Goal: Information Seeking & Learning: Learn about a topic

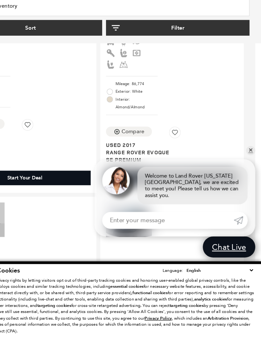
scroll to position [162, 5]
click at [249, 161] on link "✕" at bounding box center [253, 165] width 8 height 8
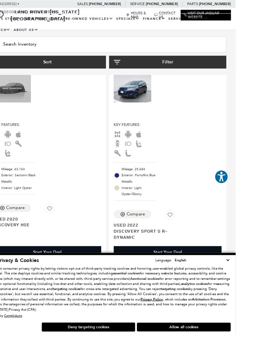
scroll to position [323, 5]
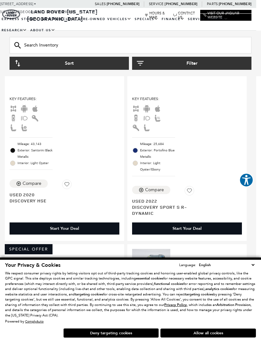
click at [226, 101] on div "Key Features : Mileage: 25,684 Exterior: Portofino Blue Metallic Interior: Ligh…" at bounding box center [186, 142] width 119 height 198
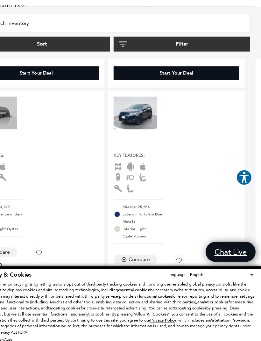
scroll to position [261, 5]
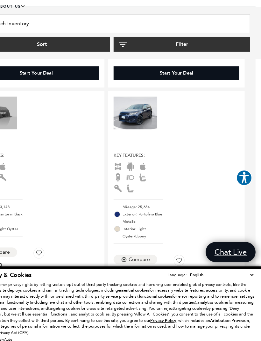
click at [178, 328] on button "Allow all cookies" at bounding box center [208, 332] width 96 height 9
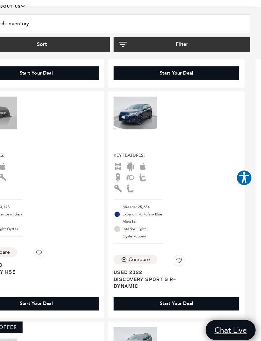
scroll to position [261, 5]
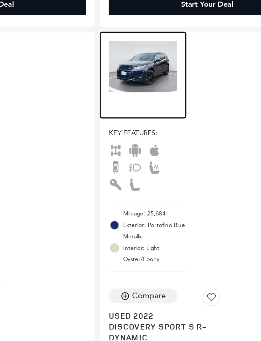
click at [132, 109] on img at bounding box center [151, 123] width 38 height 29
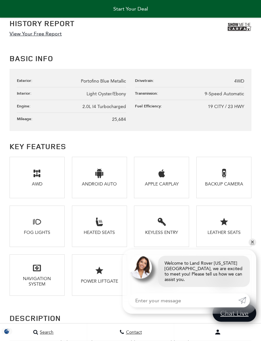
scroll to position [593, 0]
click at [254, 246] on link "✕" at bounding box center [253, 242] width 8 height 8
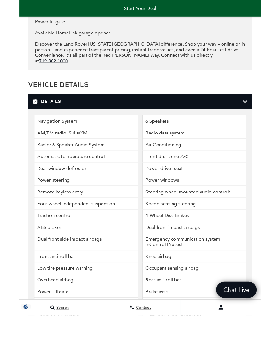
scroll to position [1587, 0]
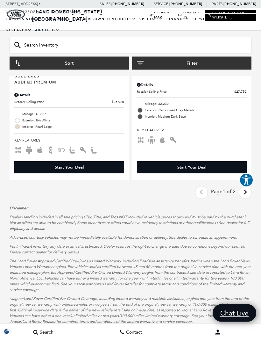
scroll to position [2290, 0]
